Goal: Entertainment & Leisure: Consume media (video, audio)

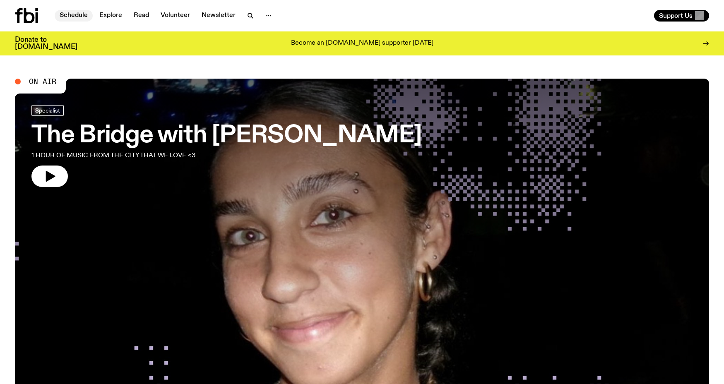
click at [77, 12] on link "Schedule" at bounding box center [74, 16] width 38 height 12
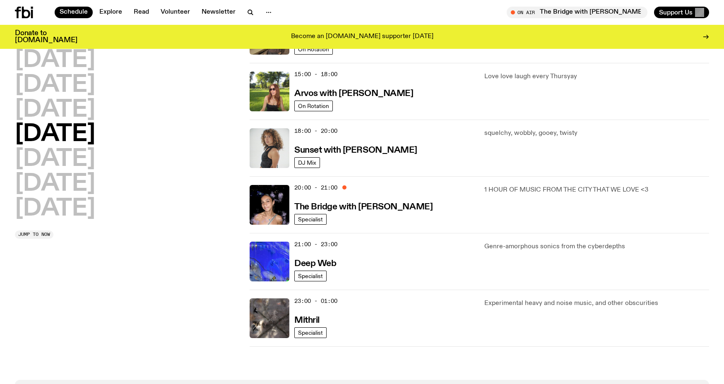
scroll to position [293, 0]
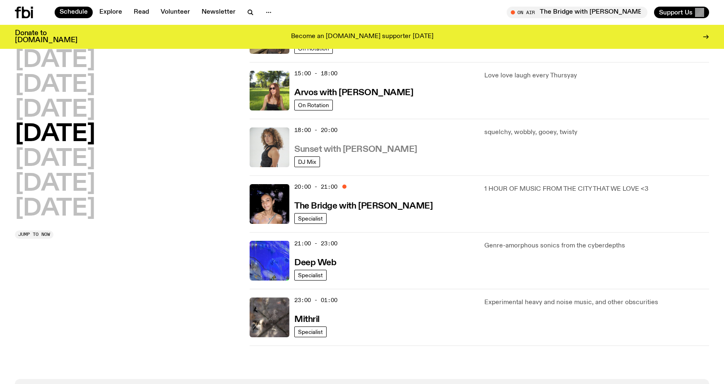
click at [320, 149] on h3 "Sunset with [PERSON_NAME]" at bounding box center [355, 149] width 123 height 9
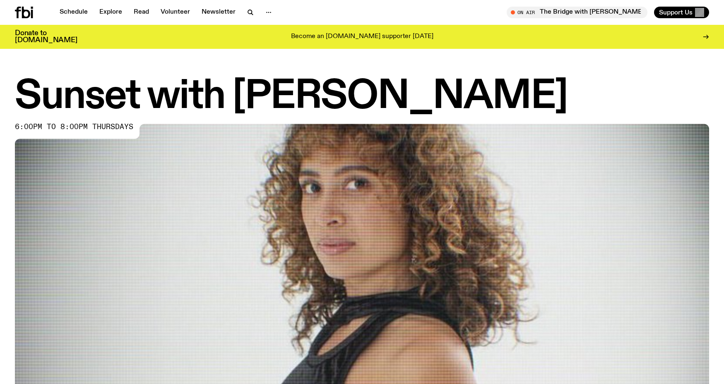
scroll to position [10, 0]
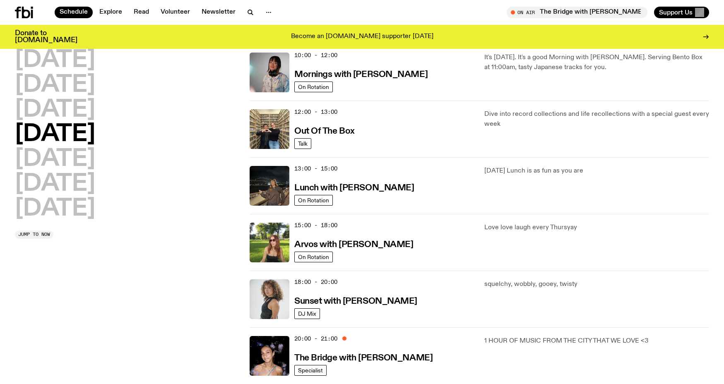
scroll to position [137, 0]
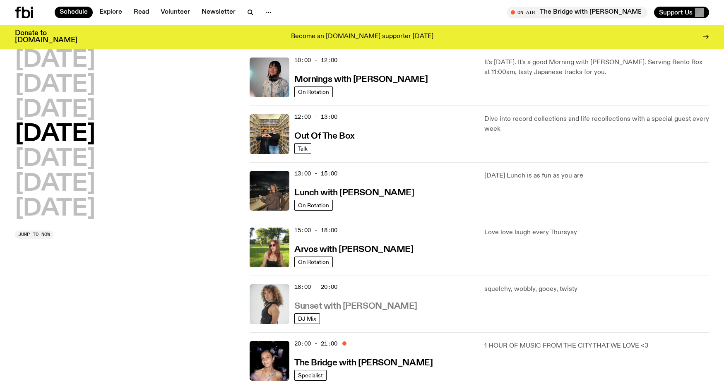
click at [313, 305] on h3 "Sunset with [PERSON_NAME]" at bounding box center [355, 306] width 123 height 9
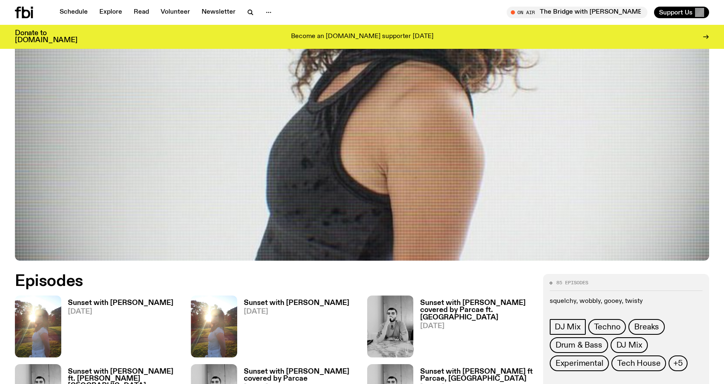
scroll to position [247, 0]
click at [98, 304] on h3 "Sunset with [PERSON_NAME]" at bounding box center [120, 303] width 105 height 7
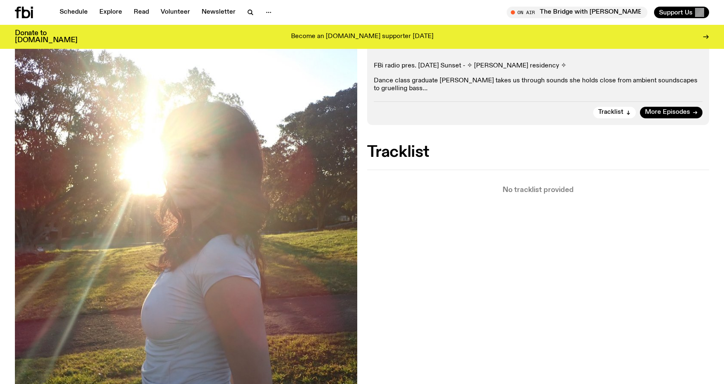
scroll to position [159, 0]
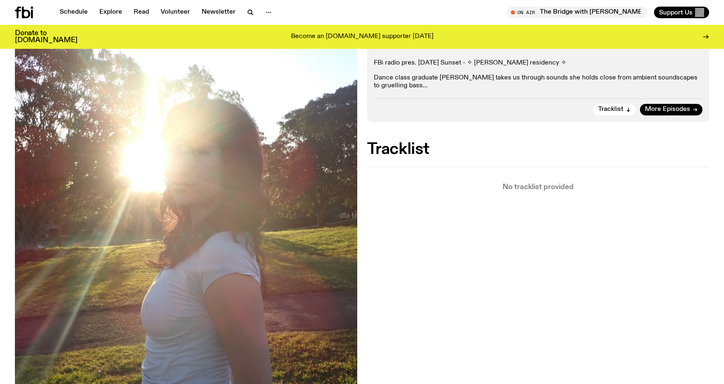
click at [612, 107] on span "Tracklist" at bounding box center [610, 109] width 25 height 6
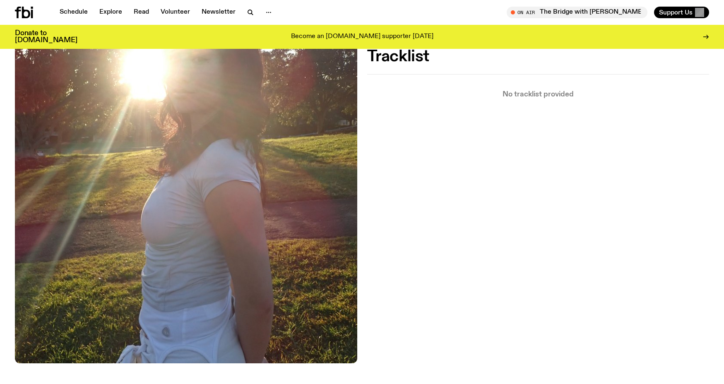
scroll to position [52, 0]
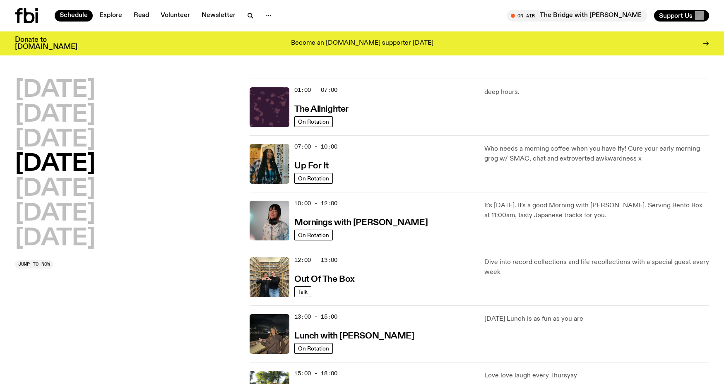
click at [34, 17] on icon at bounding box center [29, 15] width 11 height 15
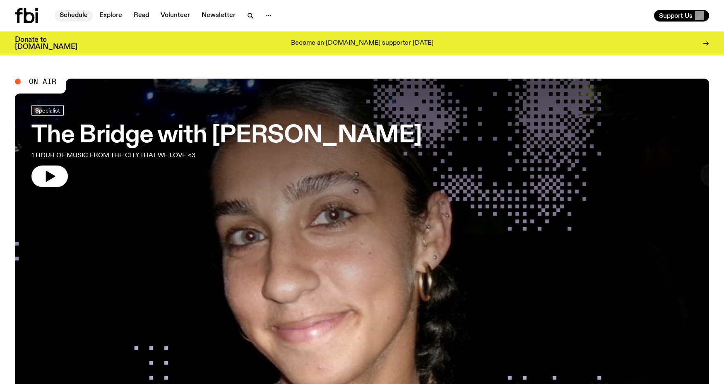
click at [81, 19] on link "Schedule" at bounding box center [74, 16] width 38 height 12
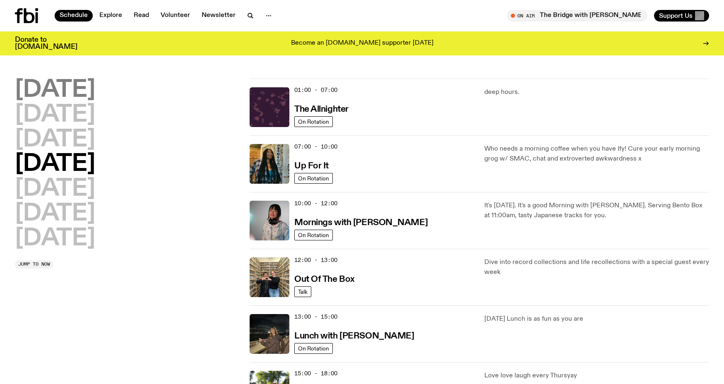
click at [87, 81] on h2 "[DATE]" at bounding box center [55, 90] width 80 height 23
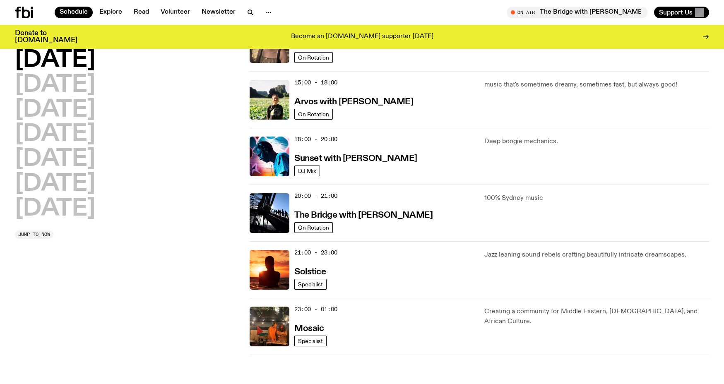
scroll to position [326, 0]
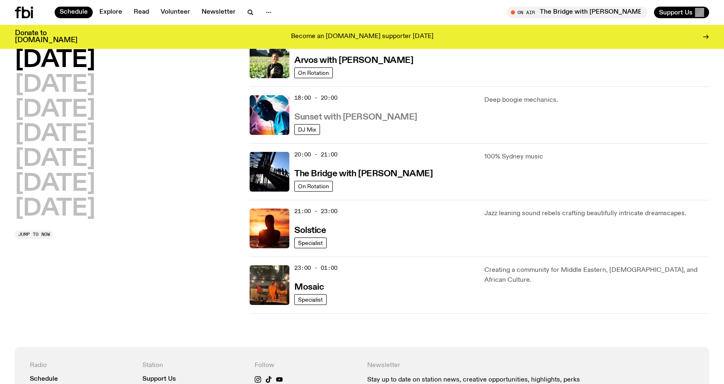
click at [349, 117] on h3 "Sunset with Simon Caldwell" at bounding box center [355, 117] width 123 height 9
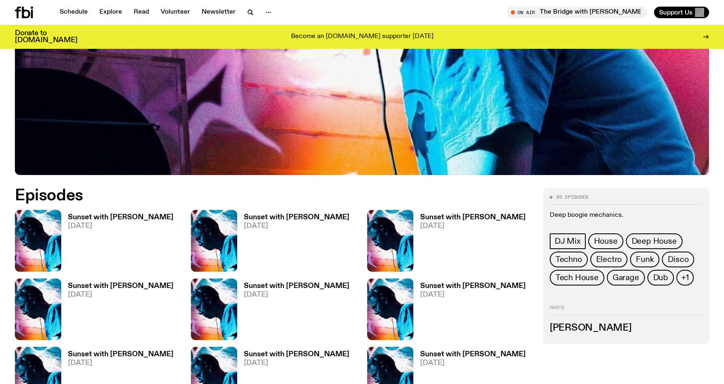
scroll to position [331, 0]
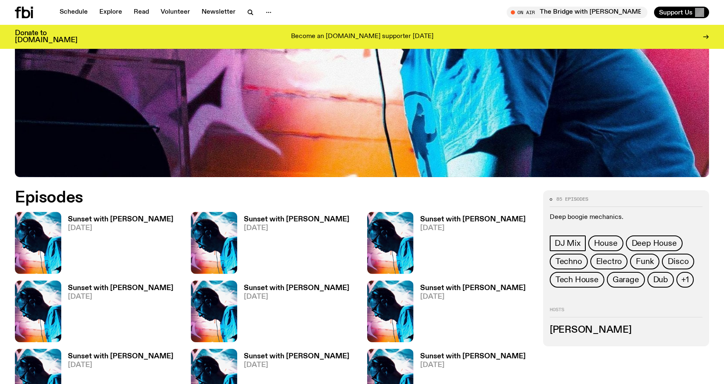
click at [102, 220] on h3 "Sunset with Simon Caldwell" at bounding box center [120, 219] width 105 height 7
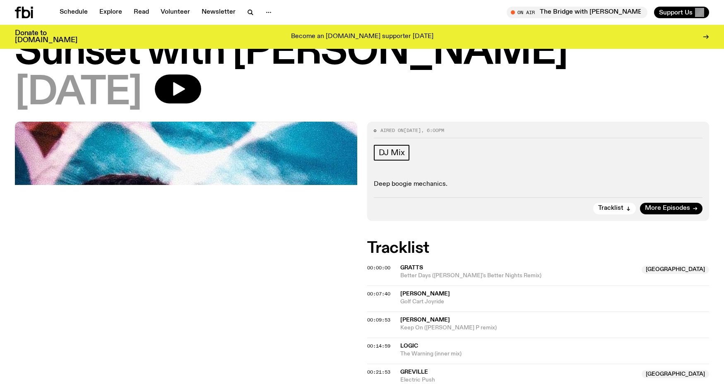
scroll to position [2, 0]
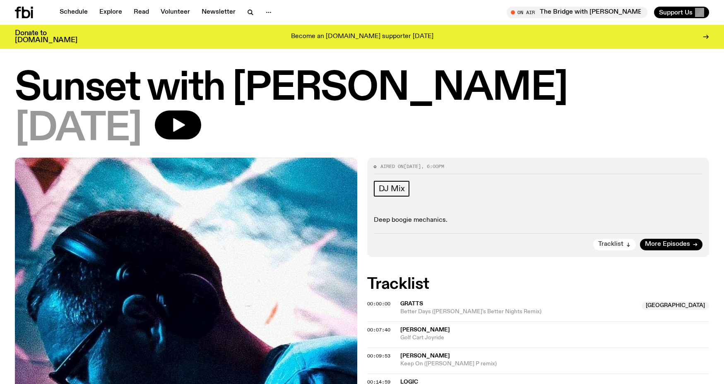
click at [616, 243] on span "Tracklist" at bounding box center [610, 244] width 25 height 6
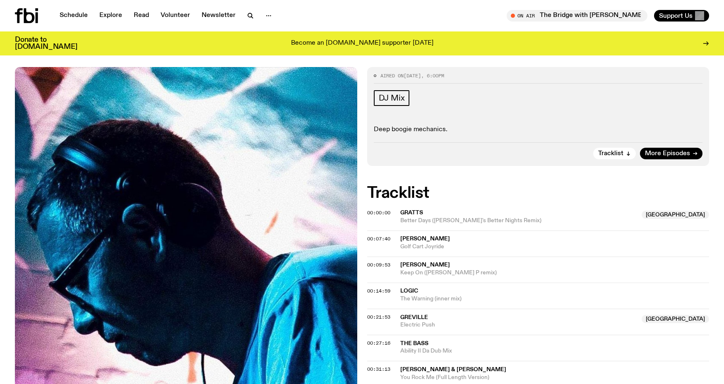
scroll to position [0, 0]
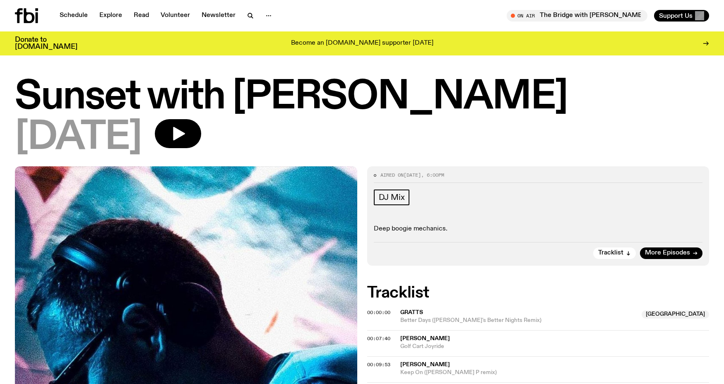
click at [162, 116] on h1 "Sunset with Simon Caldwell" at bounding box center [362, 97] width 694 height 37
click at [199, 143] on button "button" at bounding box center [178, 133] width 46 height 29
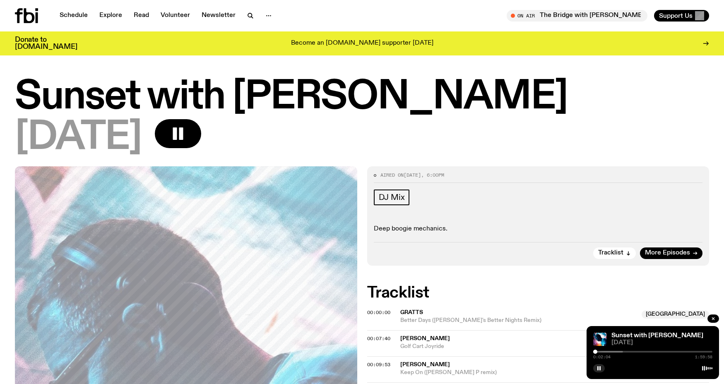
click at [595, 352] on div at bounding box center [595, 352] width 4 height 4
click at [593, 352] on div at bounding box center [593, 352] width 4 height 4
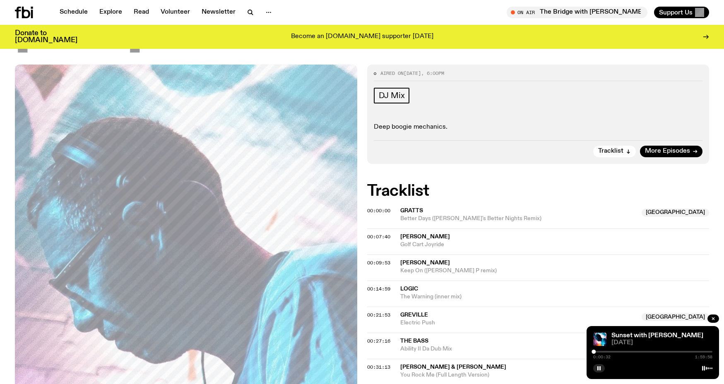
scroll to position [95, 0]
click at [594, 351] on div at bounding box center [594, 352] width 4 height 4
click at [596, 351] on div at bounding box center [596, 352] width 4 height 4
click at [597, 351] on div at bounding box center [597, 352] width 4 height 4
click at [600, 352] on div at bounding box center [600, 352] width 4 height 4
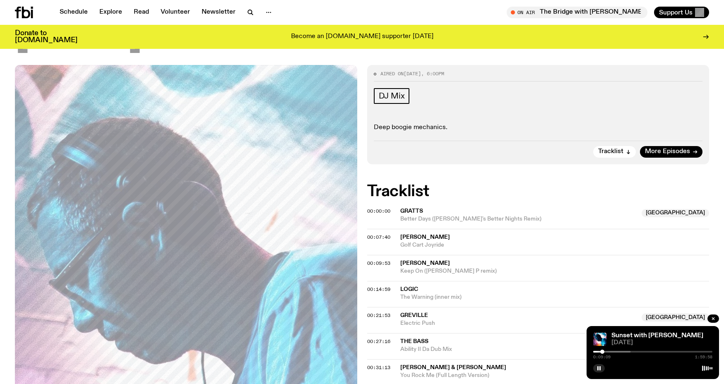
click at [602, 352] on div at bounding box center [602, 352] width 4 height 4
click at [604, 352] on div at bounding box center [604, 352] width 4 height 4
click at [606, 352] on div at bounding box center [606, 352] width 4 height 4
click at [608, 352] on div at bounding box center [608, 352] width 4 height 4
click at [609, 352] on div at bounding box center [609, 352] width 4 height 4
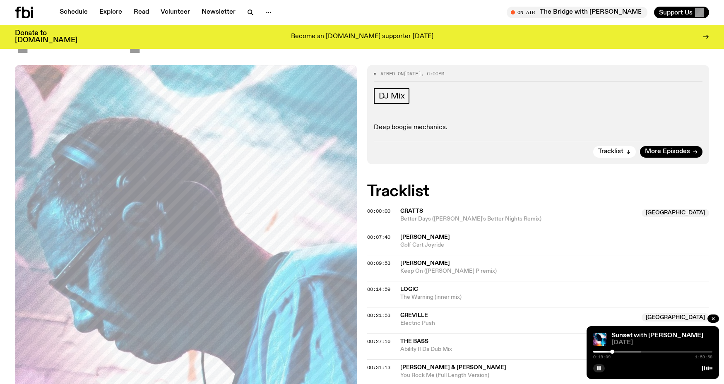
drag, startPoint x: 611, startPoint y: 352, endPoint x: 561, endPoint y: 332, distance: 53.1
click at [612, 351] on div at bounding box center [612, 352] width 4 height 4
click at [432, 237] on span "Frits Wentink" at bounding box center [425, 237] width 50 height 6
drag, startPoint x: 402, startPoint y: 236, endPoint x: 397, endPoint y: 236, distance: 5.0
click at [402, 236] on span "Frits Wentink" at bounding box center [425, 237] width 50 height 6
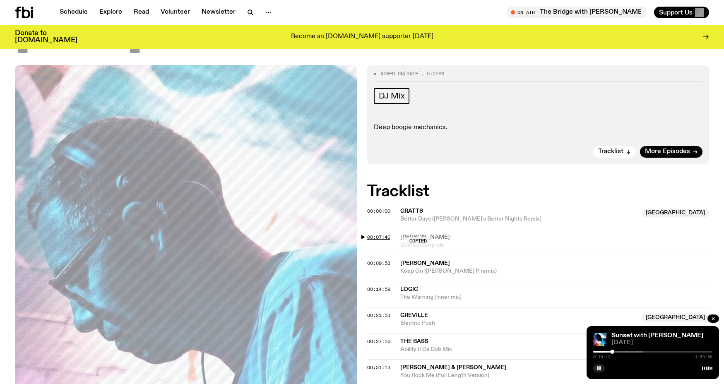
click at [376, 235] on span "00:07:40" at bounding box center [378, 237] width 23 height 7
click at [602, 351] on div at bounding box center [602, 352] width 4 height 4
click at [603, 351] on div at bounding box center [603, 352] width 4 height 4
click at [605, 351] on div at bounding box center [605, 352] width 4 height 4
click at [606, 351] on div at bounding box center [606, 352] width 4 height 4
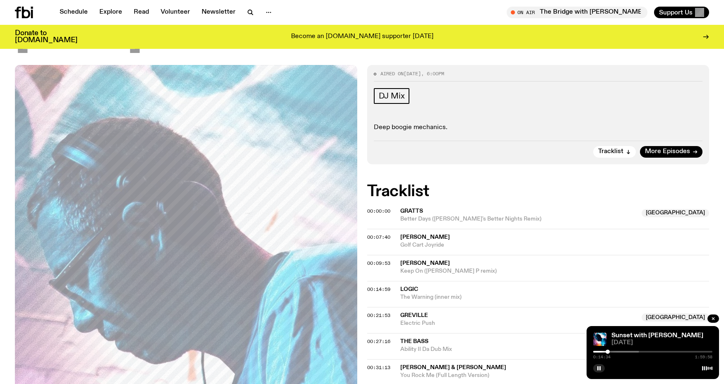
click at [607, 351] on div at bounding box center [607, 352] width 4 height 4
click at [609, 351] on div at bounding box center [608, 352] width 4 height 4
click at [611, 351] on div at bounding box center [611, 352] width 4 height 4
click at [613, 351] on div at bounding box center [613, 352] width 4 height 4
click at [615, 351] on div at bounding box center [615, 352] width 4 height 4
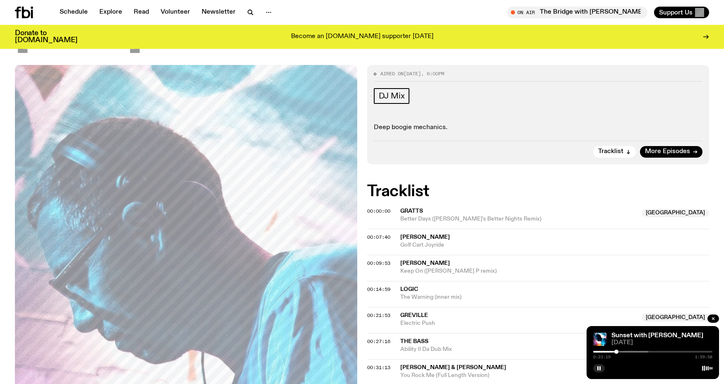
click at [616, 351] on div at bounding box center [616, 352] width 4 height 4
click at [618, 351] on div at bounding box center [618, 352] width 4 height 4
click at [620, 351] on div at bounding box center [620, 352] width 4 height 4
click at [621, 352] on div at bounding box center [621, 352] width 4 height 4
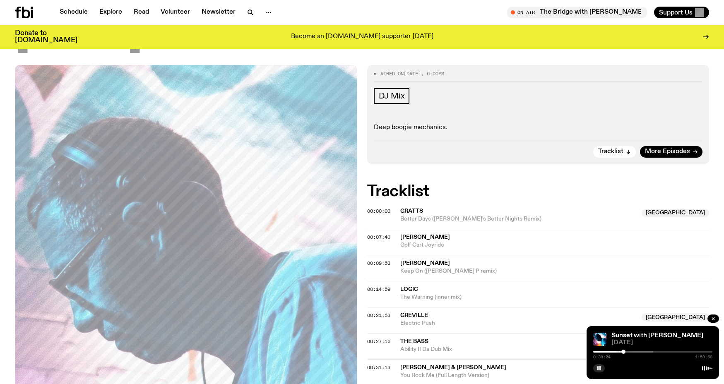
click at [623, 352] on div at bounding box center [623, 352] width 4 height 4
click at [624, 352] on div at bounding box center [625, 352] width 4 height 4
click at [626, 352] on div at bounding box center [626, 352] width 4 height 4
click at [627, 352] on div at bounding box center [628, 352] width 4 height 4
click at [629, 352] on div at bounding box center [629, 352] width 4 height 4
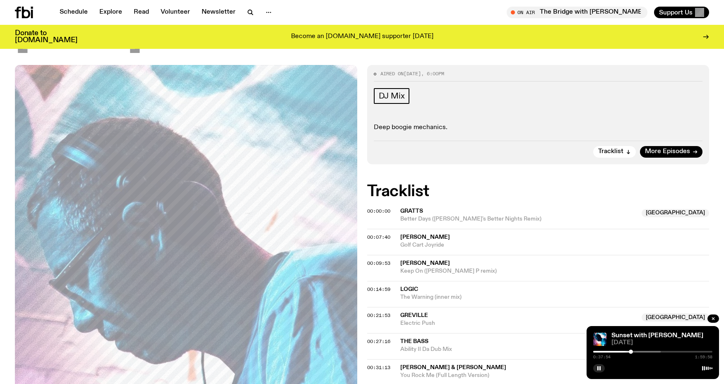
click at [630, 352] on div at bounding box center [630, 352] width 4 height 4
click at [633, 352] on div at bounding box center [631, 352] width 4 height 4
click at [634, 352] on div at bounding box center [634, 352] width 4 height 4
click at [635, 352] on div at bounding box center [635, 352] width 4 height 4
click at [637, 352] on div at bounding box center [637, 352] width 4 height 4
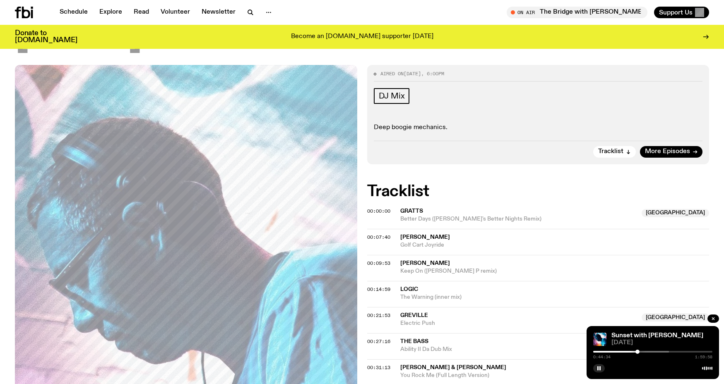
click at [637, 352] on div at bounding box center [637, 352] width 4 height 4
click at [639, 351] on div at bounding box center [639, 352] width 4 height 4
click at [640, 351] on div at bounding box center [639, 352] width 4 height 4
click at [640, 351] on div at bounding box center [640, 352] width 4 height 4
click at [647, 351] on div at bounding box center [647, 352] width 4 height 4
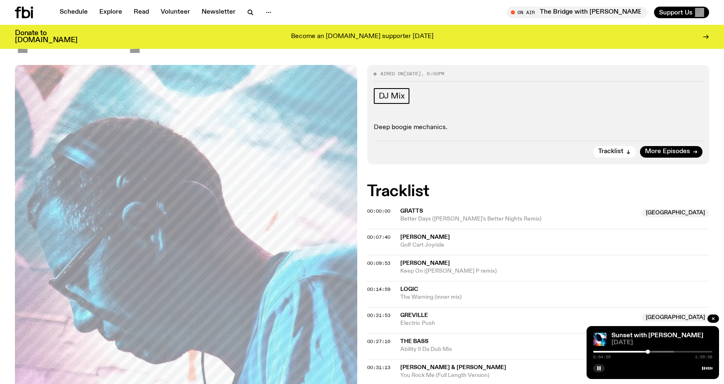
click at [647, 351] on div at bounding box center [647, 352] width 4 height 4
click at [648, 351] on div at bounding box center [648, 352] width 4 height 4
click at [650, 350] on div at bounding box center [649, 352] width 4 height 4
click at [652, 350] on div at bounding box center [652, 352] width 4 height 4
click at [652, 350] on div at bounding box center [653, 352] width 4 height 4
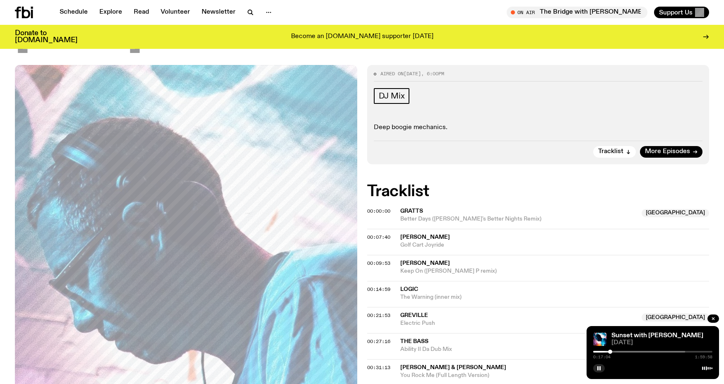
drag, startPoint x: 652, startPoint y: 350, endPoint x: 610, endPoint y: 350, distance: 42.6
click at [610, 350] on div at bounding box center [610, 352] width 4 height 4
drag, startPoint x: 606, startPoint y: 354, endPoint x: 597, endPoint y: 354, distance: 9.1
click at [597, 354] on div "0:17:05 1:59:58" at bounding box center [652, 354] width 119 height 10
drag, startPoint x: 610, startPoint y: 352, endPoint x: 590, endPoint y: 353, distance: 19.4
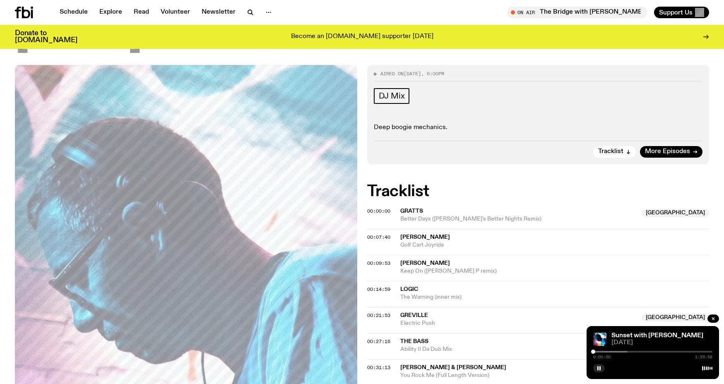
click at [590, 353] on div "Sunset with Simon Caldwell 11.08.25 0:00:00 1:59:58" at bounding box center [652, 352] width 132 height 53
drag, startPoint x: 593, startPoint y: 353, endPoint x: 586, endPoint y: 353, distance: 7.4
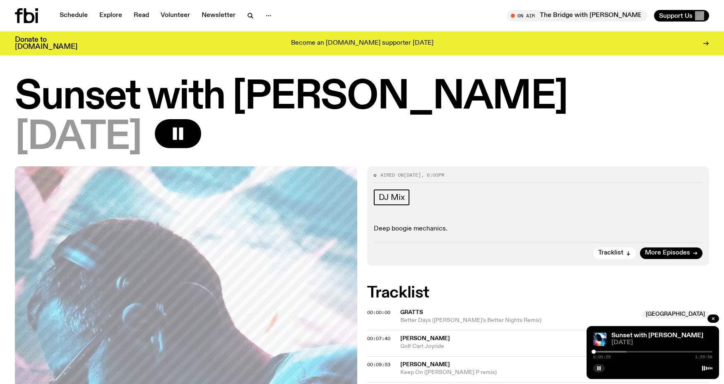
scroll to position [0, 0]
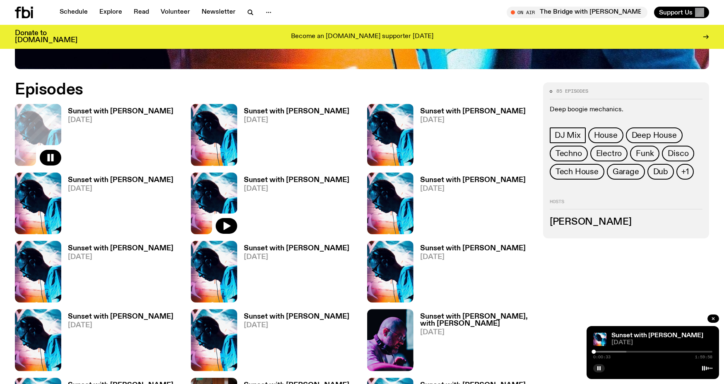
scroll to position [439, 0]
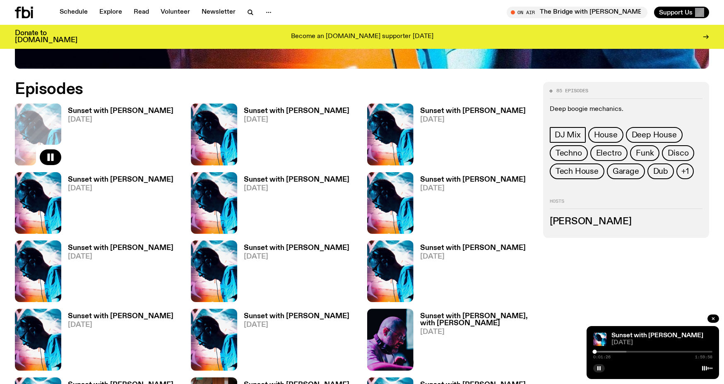
click at [631, 330] on div "Sunset with Simon Caldwell 11.08.25 0:01:26 1:59:58" at bounding box center [652, 352] width 132 height 53
click at [598, 352] on div "0:01:30 1:59:58" at bounding box center [652, 354] width 119 height 10
click at [596, 351] on div at bounding box center [596, 352] width 4 height 4
click at [597, 351] on div at bounding box center [597, 352] width 4 height 4
click at [599, 351] on div at bounding box center [599, 352] width 4 height 4
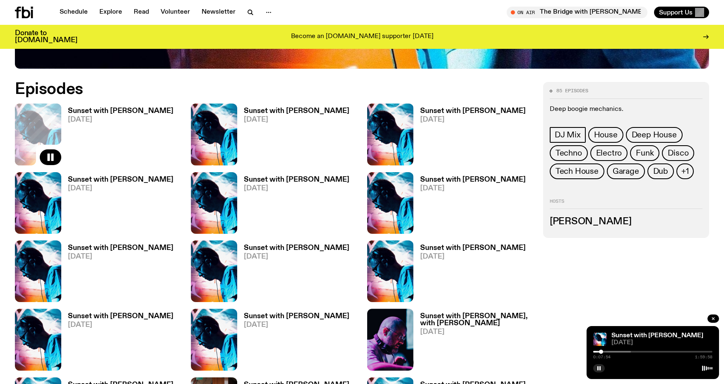
click at [601, 351] on div at bounding box center [601, 352] width 4 height 4
click at [604, 351] on div at bounding box center [605, 352] width 4 height 4
click at [605, 351] on div at bounding box center [605, 352] width 4 height 4
click at [605, 351] on div at bounding box center [606, 352] width 4 height 4
click at [606, 352] on div at bounding box center [606, 352] width 4 height 4
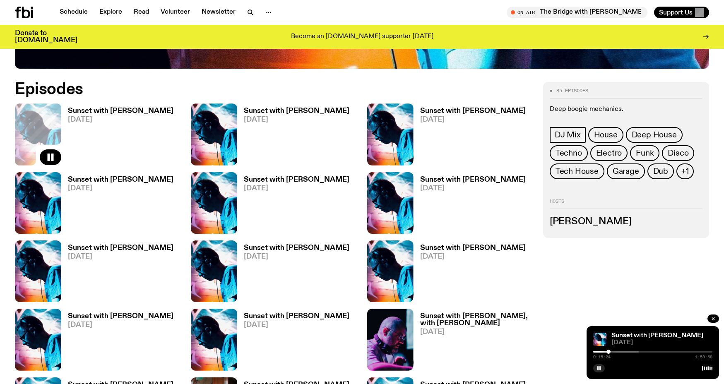
click at [608, 352] on div at bounding box center [608, 352] width 4 height 4
click at [610, 352] on div at bounding box center [610, 352] width 4 height 4
click at [612, 352] on div at bounding box center [612, 352] width 4 height 4
click at [614, 352] on div at bounding box center [613, 352] width 4 height 4
click at [615, 352] on div at bounding box center [615, 352] width 4 height 4
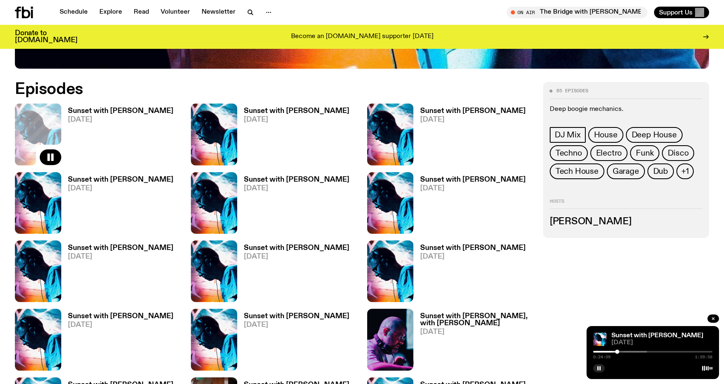
click at [616, 352] on div at bounding box center [617, 352] width 4 height 4
click at [617, 352] on div at bounding box center [617, 352] width 4 height 4
click at [616, 352] on div at bounding box center [617, 352] width 4 height 4
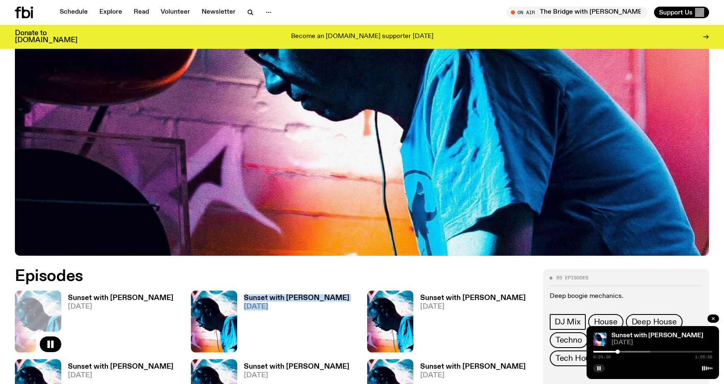
scroll to position [240, 0]
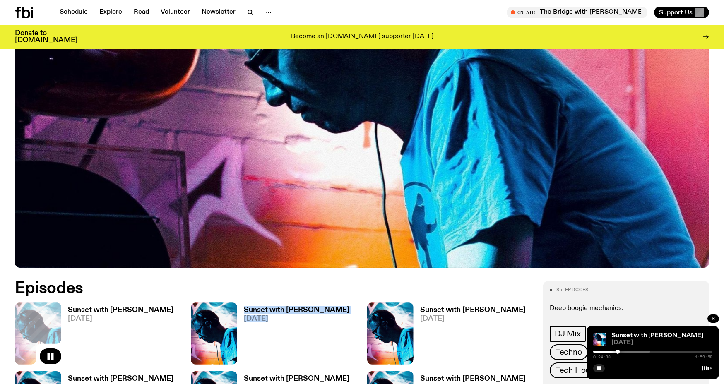
click at [142, 307] on h3 "Sunset with Simon Caldwell" at bounding box center [120, 310] width 105 height 7
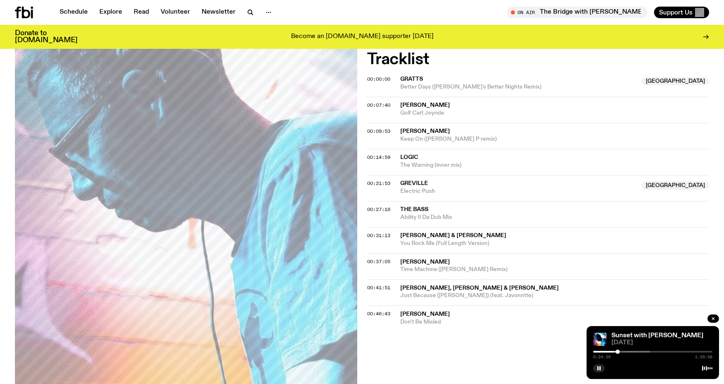
scroll to position [297, 0]
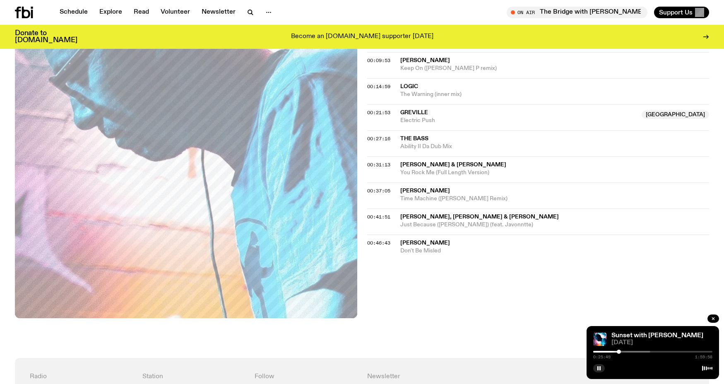
click at [618, 351] on div at bounding box center [618, 352] width 4 height 4
click at [619, 351] on div at bounding box center [619, 352] width 4 height 4
click at [620, 351] on div at bounding box center [620, 352] width 4 height 4
click at [621, 351] on div at bounding box center [621, 352] width 4 height 4
click at [623, 351] on div at bounding box center [623, 352] width 4 height 4
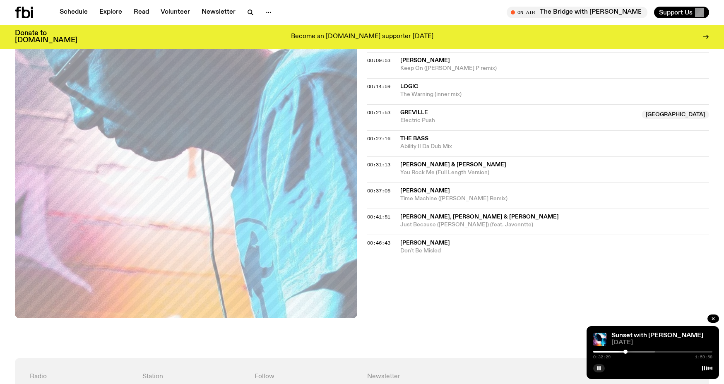
click at [625, 350] on div at bounding box center [625, 352] width 4 height 4
click at [626, 351] on div at bounding box center [626, 352] width 4 height 4
click at [628, 350] on div at bounding box center [628, 352] width 4 height 4
click at [629, 350] on div at bounding box center [630, 352] width 4 height 4
click at [630, 350] on div at bounding box center [631, 352] width 4 height 4
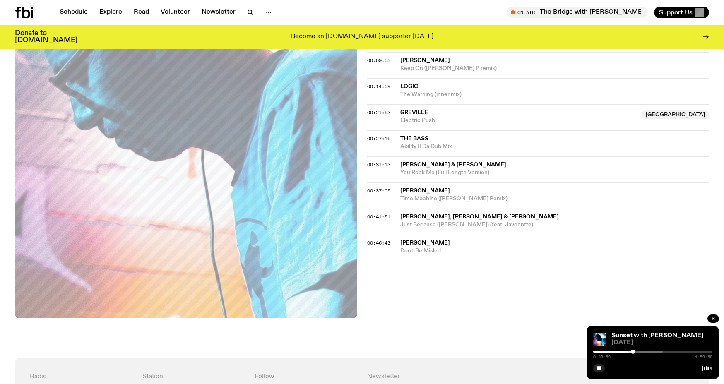
click at [633, 350] on div at bounding box center [632, 352] width 4 height 4
click at [634, 350] on div at bounding box center [634, 352] width 4 height 4
click at [636, 350] on div at bounding box center [636, 352] width 4 height 4
click at [638, 350] on div at bounding box center [637, 352] width 4 height 4
click at [639, 350] on div at bounding box center [639, 352] width 4 height 4
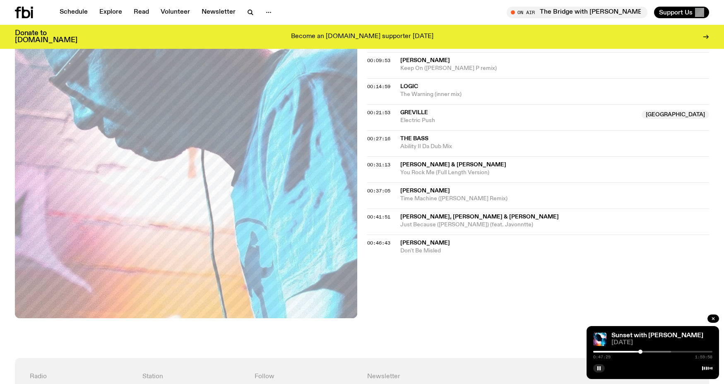
click at [640, 350] on div at bounding box center [640, 352] width 4 height 4
click at [641, 350] on div at bounding box center [641, 352] width 4 height 4
click at [641, 349] on div "0:48:44 1:59:58" at bounding box center [652, 354] width 119 height 10
click at [645, 352] on div at bounding box center [645, 352] width 4 height 4
click at [645, 352] on div at bounding box center [646, 352] width 4 height 4
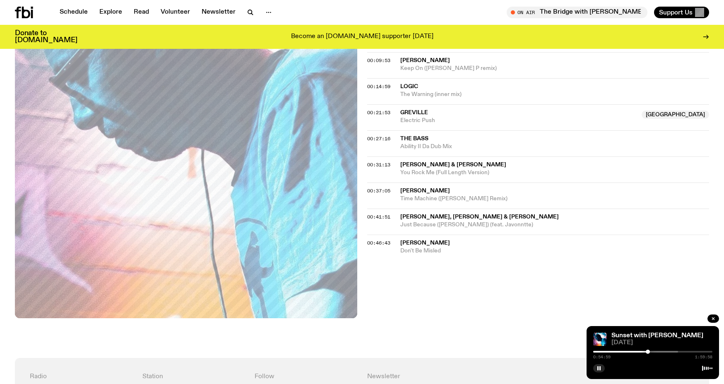
click at [647, 352] on div at bounding box center [647, 352] width 4 height 4
click at [648, 352] on div at bounding box center [649, 352] width 4 height 4
click at [650, 352] on div at bounding box center [649, 352] width 4 height 4
click at [650, 352] on div at bounding box center [650, 352] width 4 height 4
click at [651, 351] on div at bounding box center [651, 352] width 4 height 4
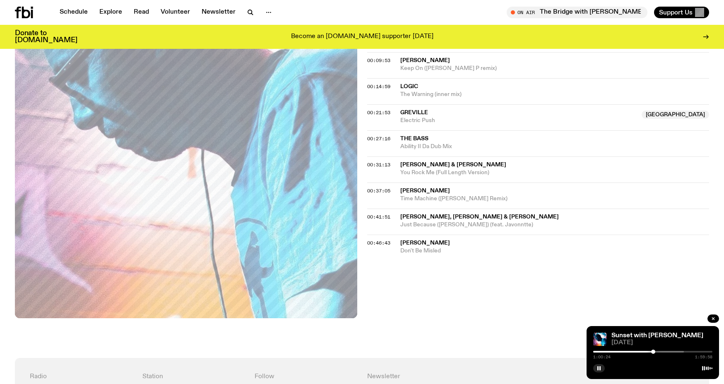
click at [653, 351] on div at bounding box center [653, 352] width 4 height 4
click at [654, 352] on div at bounding box center [654, 352] width 4 height 4
click at [655, 352] on div at bounding box center [655, 352] width 4 height 4
click at [657, 352] on div at bounding box center [657, 352] width 4 height 4
click at [661, 352] on div at bounding box center [661, 352] width 4 height 4
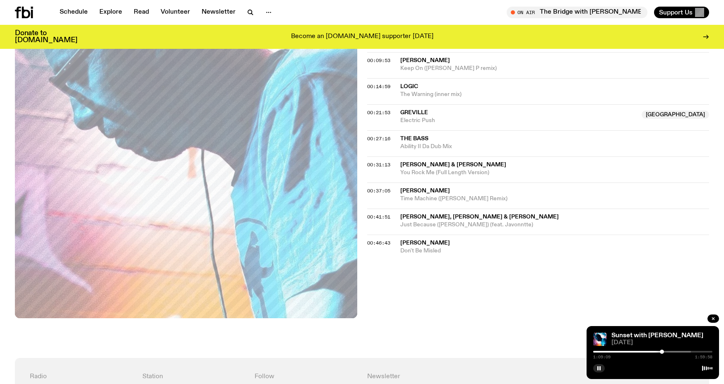
click at [662, 352] on div at bounding box center [661, 352] width 4 height 4
click at [664, 352] on div at bounding box center [664, 352] width 4 height 4
click at [666, 352] on div at bounding box center [666, 352] width 4 height 4
click at [668, 352] on div at bounding box center [668, 352] width 4 height 4
click at [669, 352] on div at bounding box center [669, 352] width 4 height 4
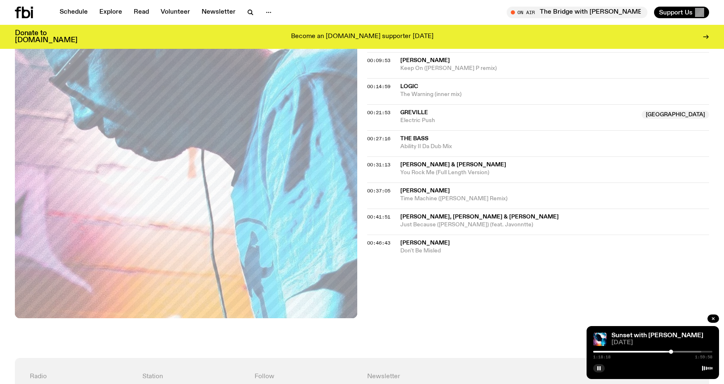
click at [671, 352] on div at bounding box center [671, 352] width 4 height 4
click at [672, 352] on div at bounding box center [672, 352] width 4 height 4
click at [673, 352] on div at bounding box center [673, 352] width 4 height 4
click at [674, 352] on div at bounding box center [674, 352] width 4 height 4
click at [676, 352] on div at bounding box center [676, 352] width 4 height 4
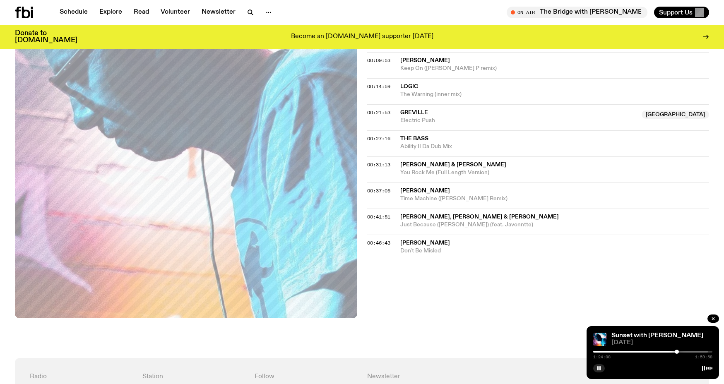
click at [676, 352] on div at bounding box center [676, 352] width 4 height 4
click at [678, 352] on div at bounding box center [678, 352] width 4 height 4
click at [680, 352] on div at bounding box center [680, 352] width 4 height 4
click at [682, 352] on div at bounding box center [682, 352] width 4 height 4
click at [683, 352] on div at bounding box center [683, 352] width 4 height 4
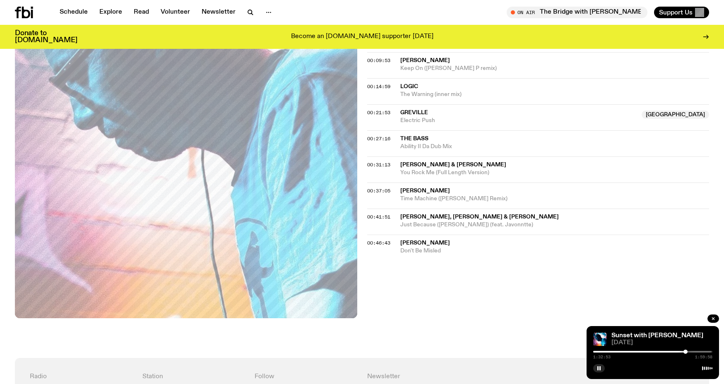
click at [685, 352] on div at bounding box center [685, 352] width 4 height 4
click at [687, 352] on div at bounding box center [687, 352] width 4 height 4
click at [690, 352] on div at bounding box center [690, 352] width 4 height 4
click at [692, 352] on div at bounding box center [690, 352] width 4 height 4
click at [693, 352] on div at bounding box center [693, 352] width 4 height 4
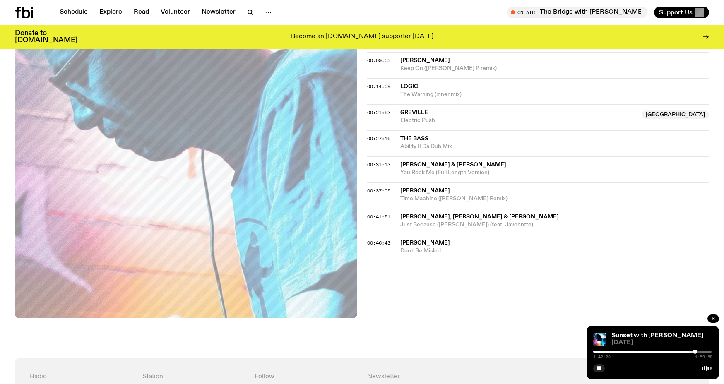
click at [695, 352] on div at bounding box center [695, 352] width 4 height 4
click at [696, 352] on div at bounding box center [696, 352] width 4 height 4
click at [698, 352] on div at bounding box center [698, 352] width 4 height 4
click at [697, 352] on div at bounding box center [697, 352] width 4 height 4
click at [698, 352] on div at bounding box center [697, 352] width 4 height 4
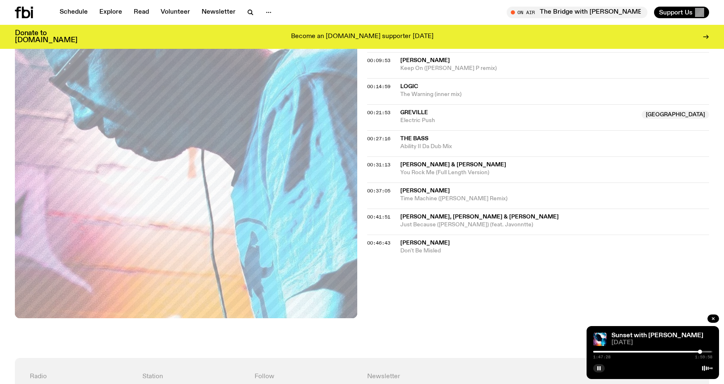
click at [700, 352] on div at bounding box center [700, 352] width 4 height 4
click at [702, 352] on div at bounding box center [702, 352] width 4 height 4
click at [705, 352] on div at bounding box center [705, 352] width 4 height 4
click at [707, 352] on div at bounding box center [707, 352] width 4 height 4
click at [708, 352] on div at bounding box center [708, 352] width 4 height 4
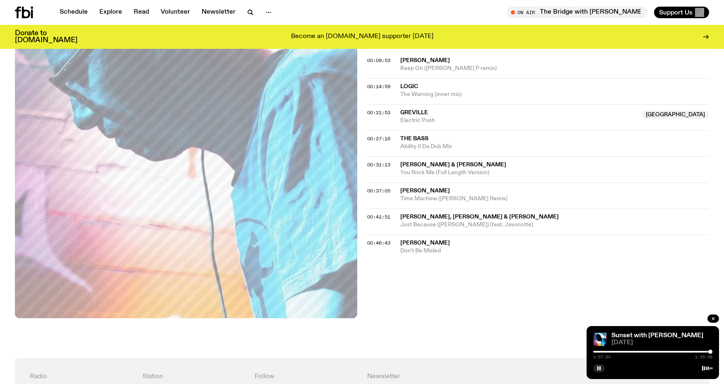
click at [710, 351] on div at bounding box center [710, 352] width 4 height 4
click at [712, 351] on div at bounding box center [712, 352] width 4 height 4
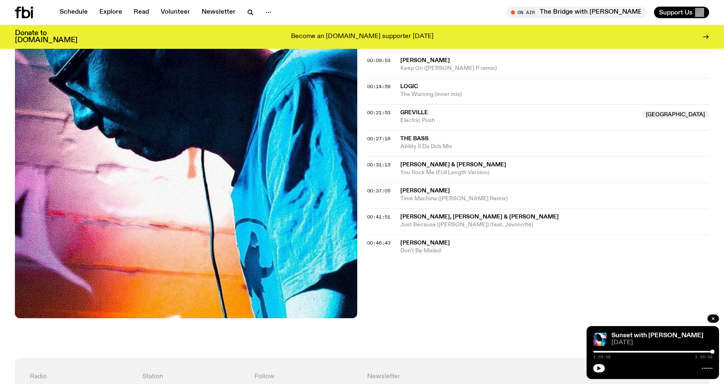
click at [714, 351] on div "Sunset with Simon Caldwell 11.08.25 1:59:58 1:59:58" at bounding box center [652, 352] width 132 height 53
drag, startPoint x: 712, startPoint y: 351, endPoint x: 564, endPoint y: 352, distance: 147.7
click at [565, 352] on div "Schedule Explore Read Volunteer Newsletter About Us Contact Champions of emergi…" at bounding box center [362, 191] width 724 height 976
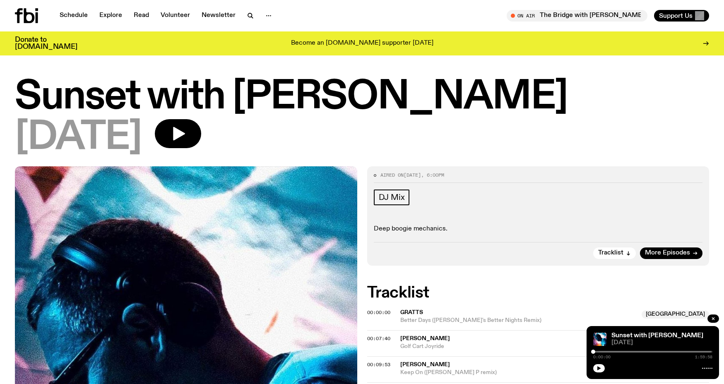
scroll to position [0, 0]
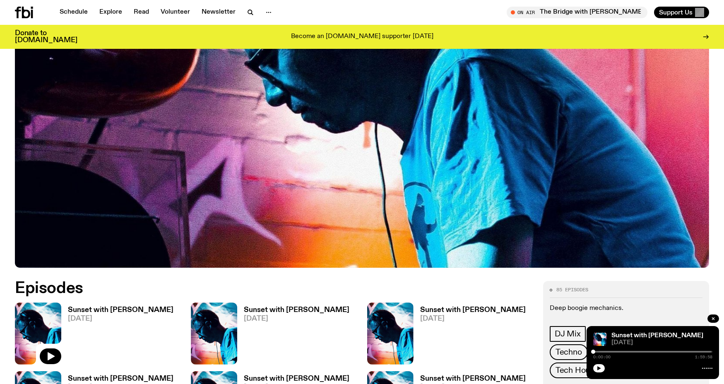
scroll to position [262, 0]
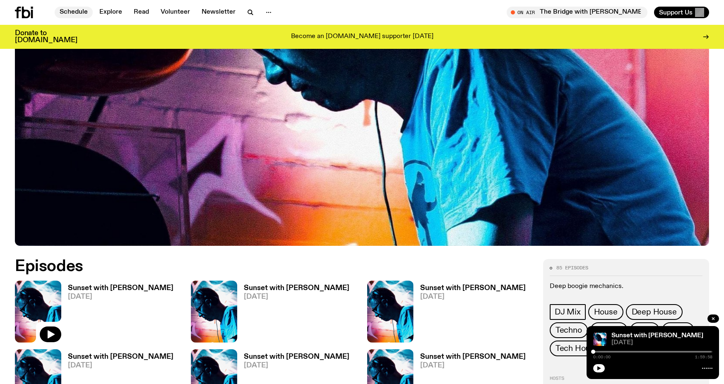
click at [70, 14] on link "Schedule" at bounding box center [74, 13] width 38 height 12
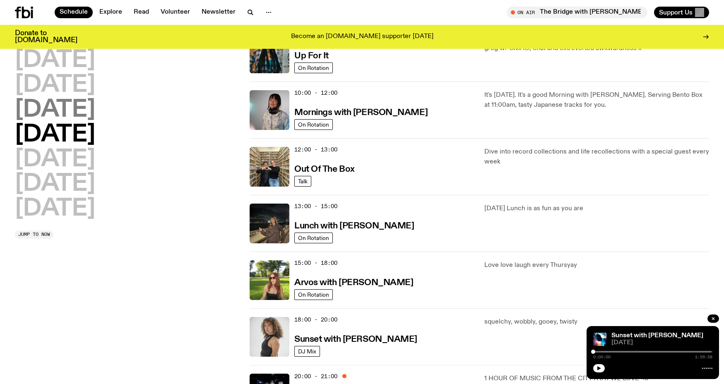
scroll to position [105, 0]
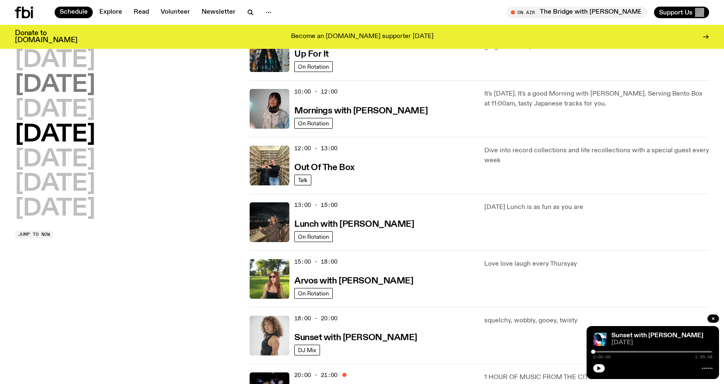
click at [81, 74] on h2 "[DATE]" at bounding box center [55, 85] width 80 height 23
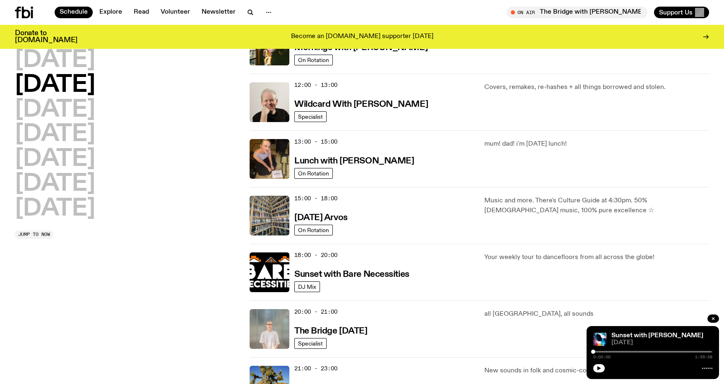
scroll to position [167, 0]
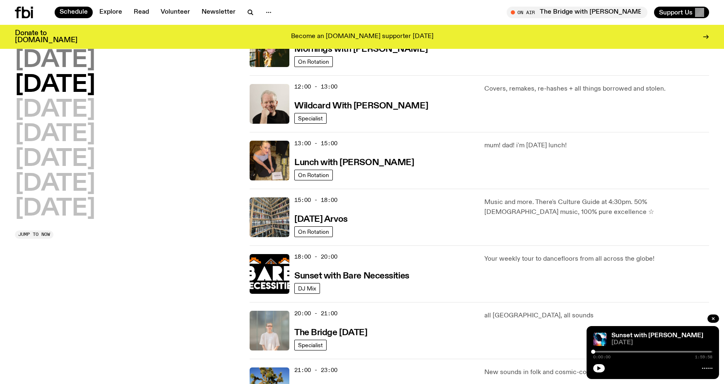
click at [15, 58] on h2 "[DATE]" at bounding box center [55, 60] width 80 height 23
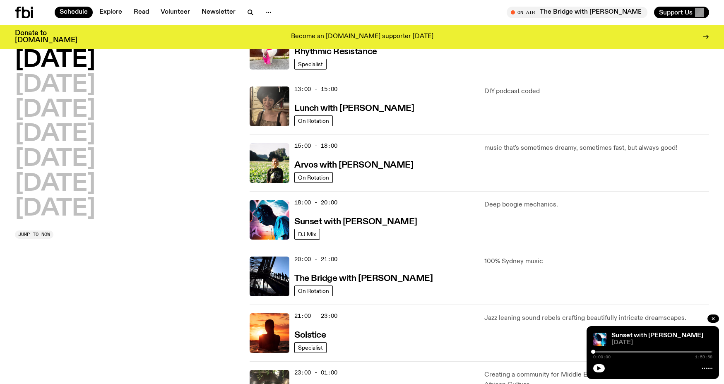
scroll to position [173, 0]
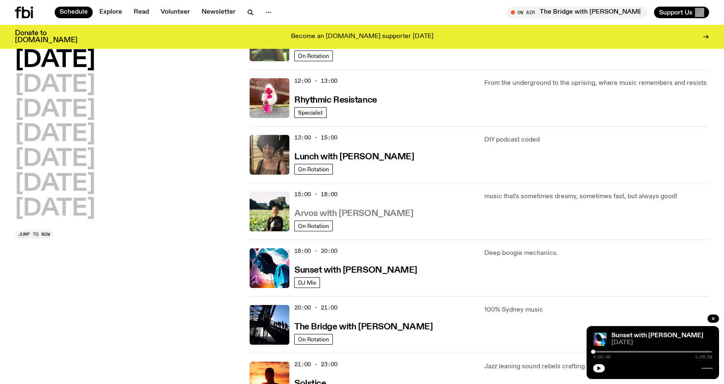
click at [329, 216] on h3 "Arvos with [PERSON_NAME]" at bounding box center [353, 213] width 119 height 9
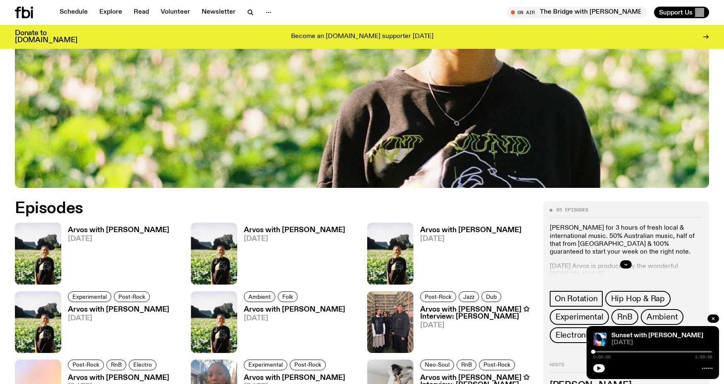
scroll to position [309, 0]
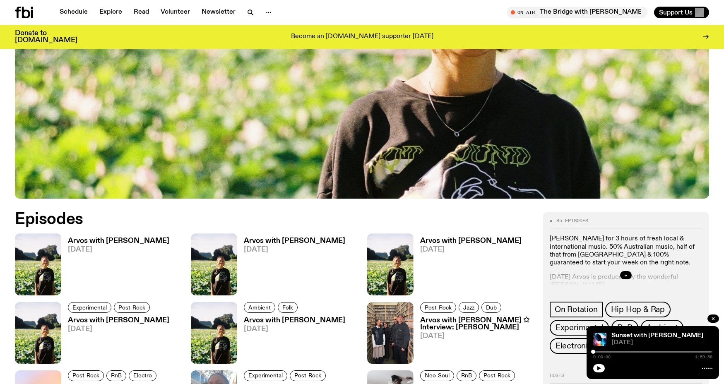
click at [141, 242] on h3 "Arvos with [PERSON_NAME]" at bounding box center [118, 240] width 101 height 7
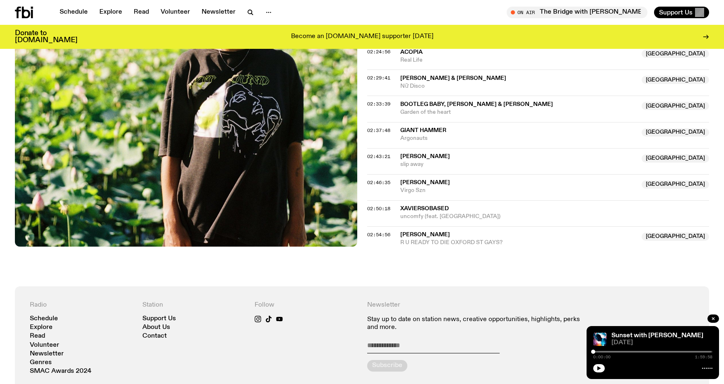
scroll to position [1207, 0]
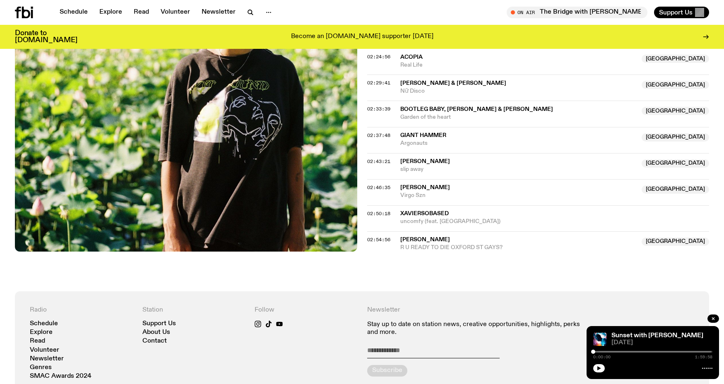
drag, startPoint x: 458, startPoint y: 222, endPoint x: 455, endPoint y: 228, distance: 6.5
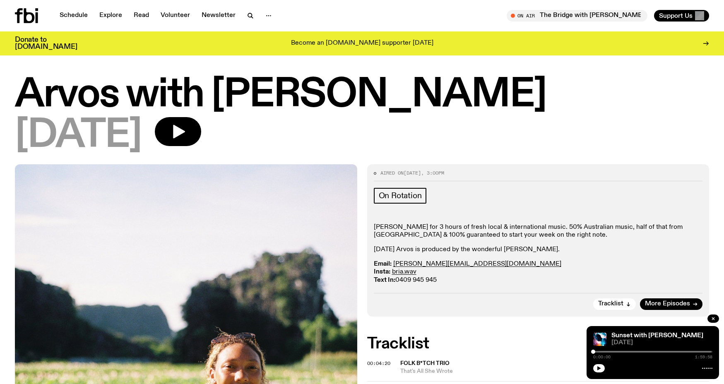
scroll to position [0, 0]
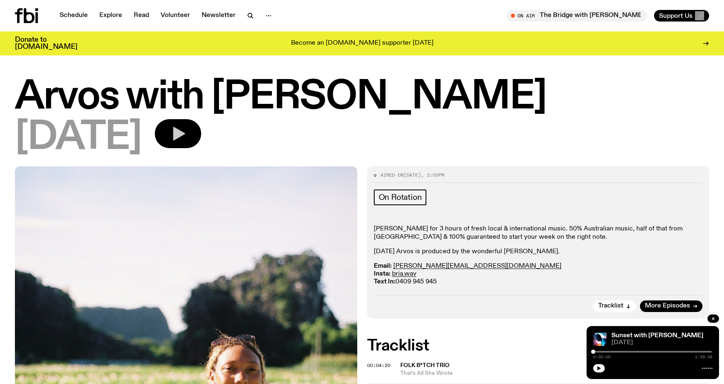
click at [201, 134] on button "button" at bounding box center [178, 133] width 46 height 29
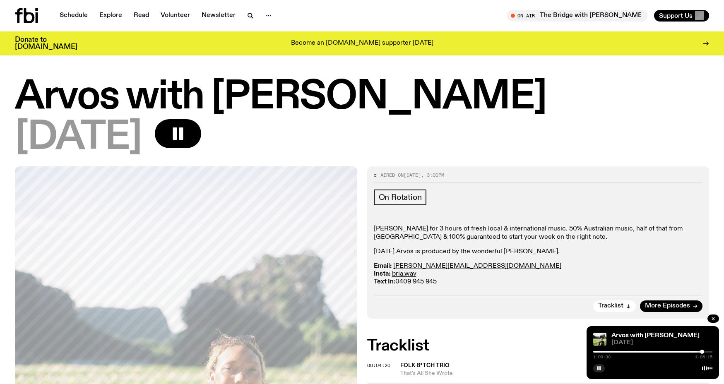
drag, startPoint x: 593, startPoint y: 352, endPoint x: 702, endPoint y: 353, distance: 108.8
click at [702, 353] on div at bounding box center [702, 352] width 4 height 4
click at [706, 352] on div at bounding box center [707, 352] width 4 height 4
click at [709, 351] on div at bounding box center [709, 352] width 4 height 4
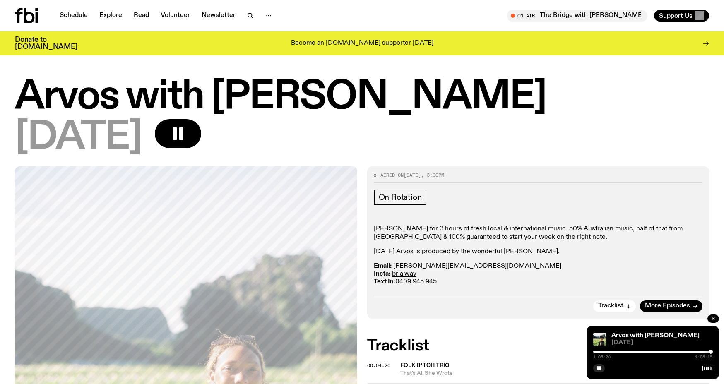
click at [710, 351] on div at bounding box center [710, 352] width 4 height 4
click at [710, 351] on div at bounding box center [711, 352] width 4 height 4
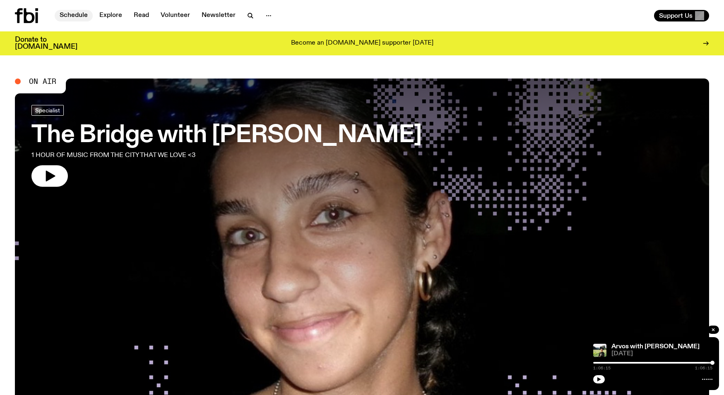
click at [70, 15] on link "Schedule" at bounding box center [74, 16] width 38 height 12
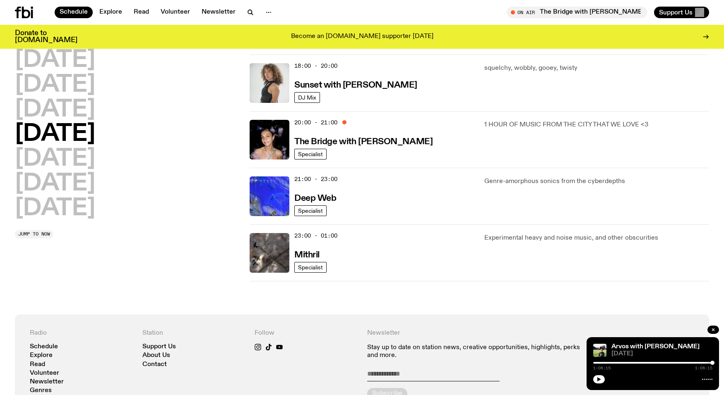
scroll to position [365, 0]
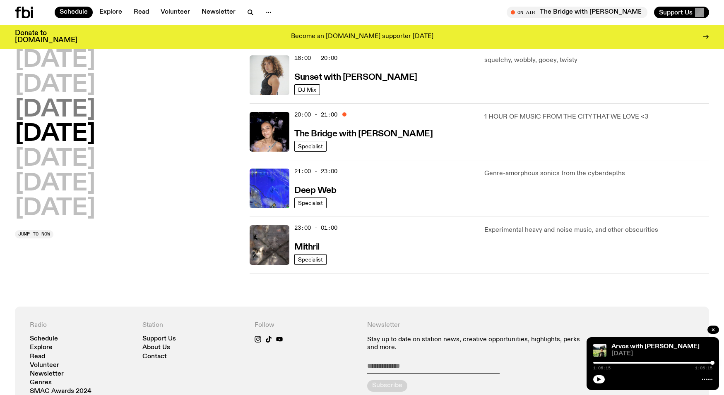
click at [95, 117] on h2 "[DATE]" at bounding box center [55, 109] width 80 height 23
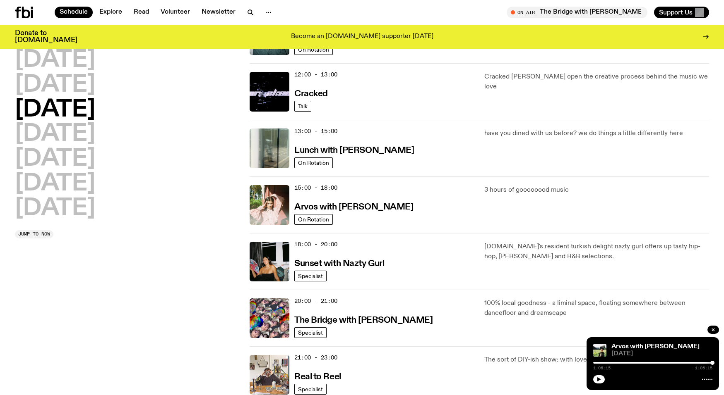
scroll to position [158, 0]
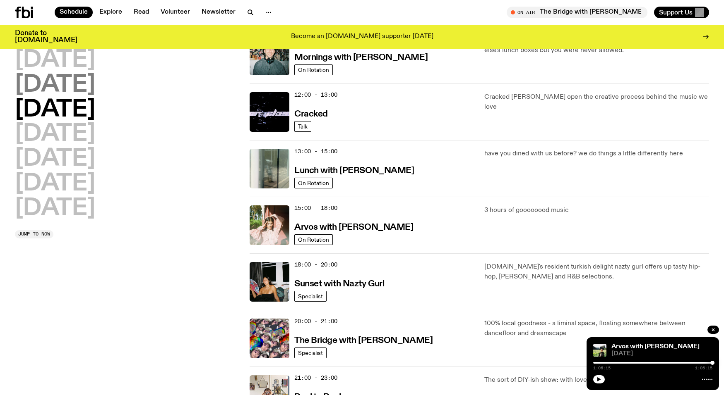
click at [63, 83] on h2 "[DATE]" at bounding box center [55, 85] width 80 height 23
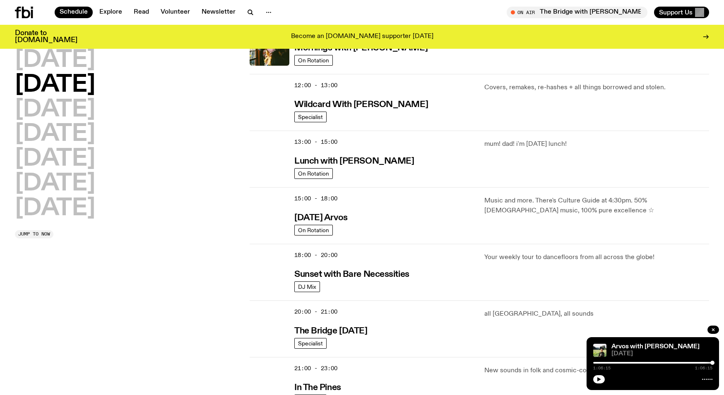
scroll to position [250, 0]
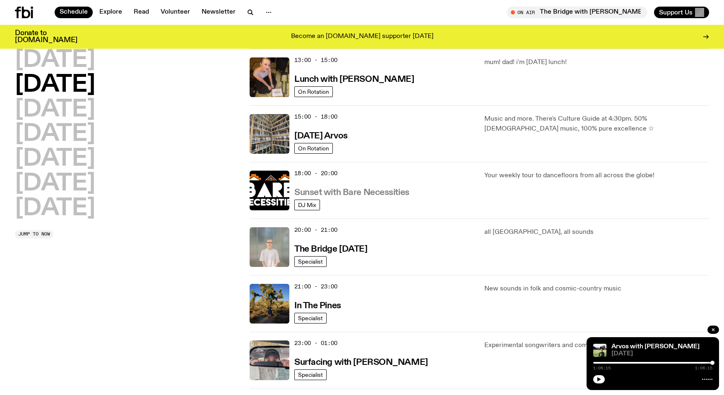
click at [345, 197] on h3 "Sunset with Bare Necessities" at bounding box center [351, 193] width 115 height 9
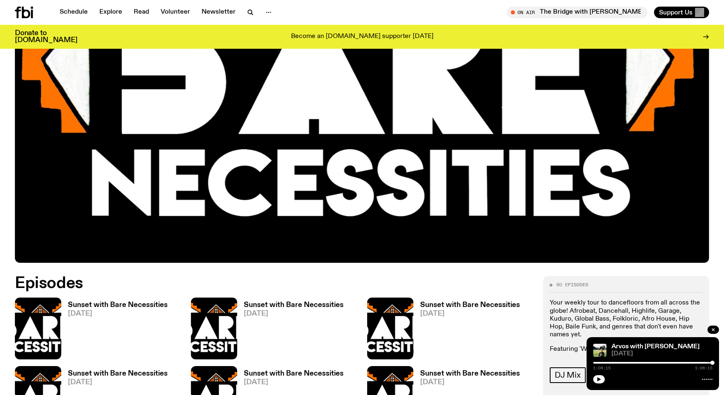
scroll to position [244, 0]
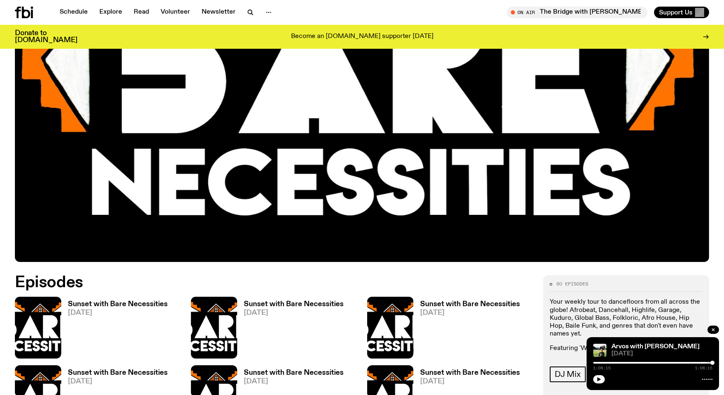
click at [102, 307] on h3 "Sunset with Bare Necessities" at bounding box center [118, 304] width 100 height 7
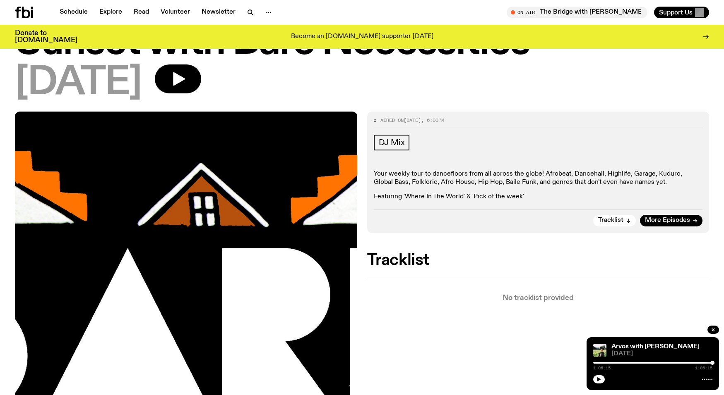
scroll to position [57, 0]
